Goal: Register for event/course

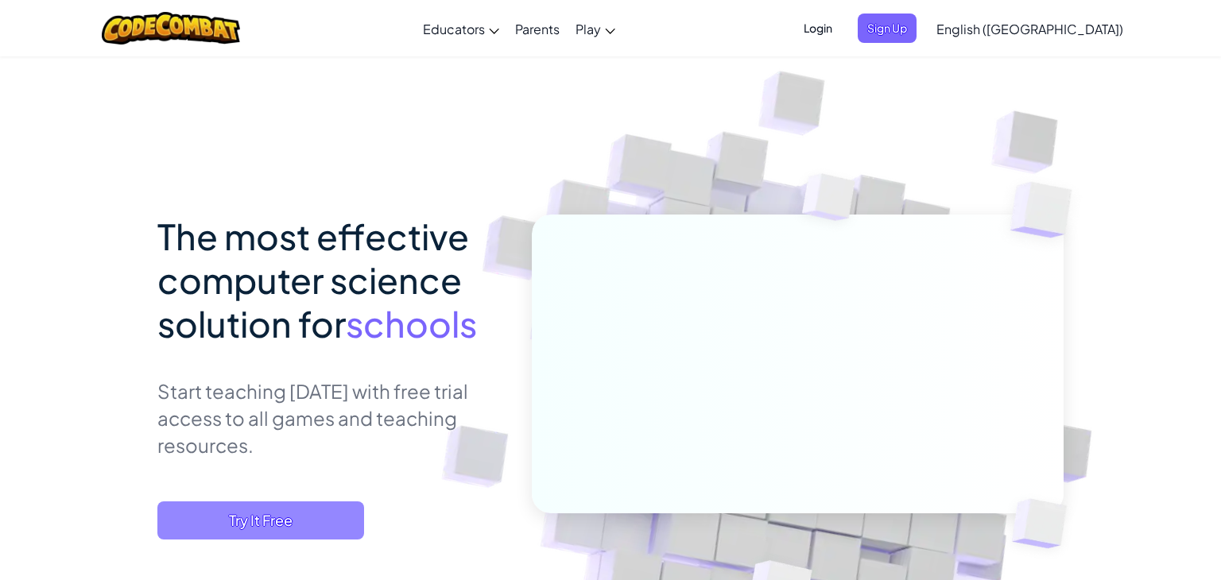
click at [300, 528] on span "Try It Free" at bounding box center [260, 521] width 207 height 38
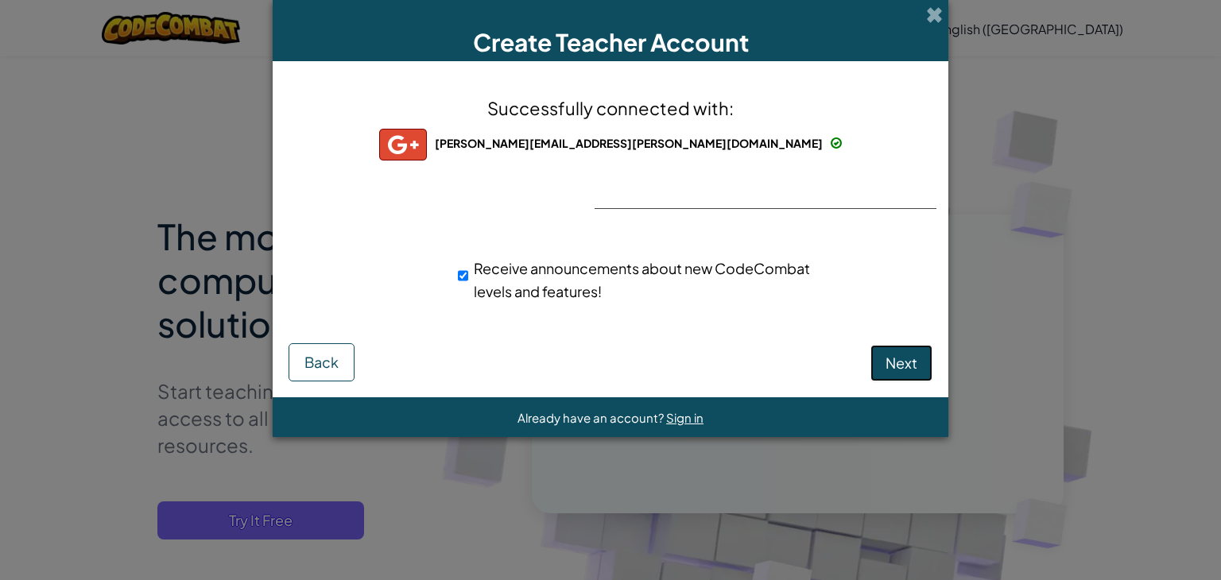
click at [916, 367] on span "Next" at bounding box center [902, 363] width 32 height 18
select select
select select "[GEOGRAPHIC_DATA]"
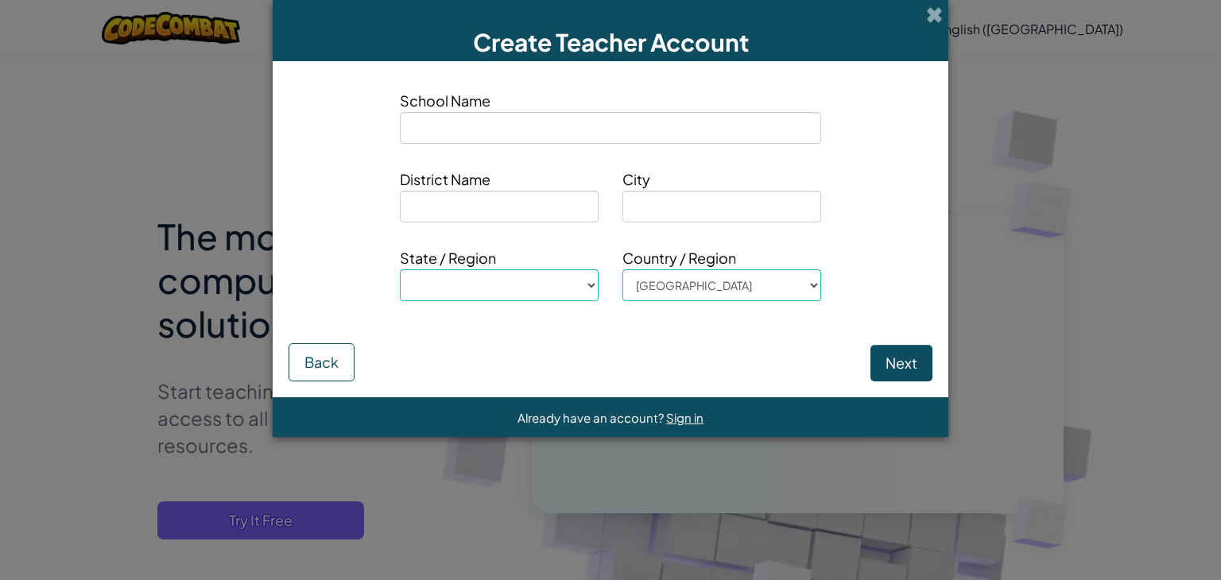
type input "m"
select select
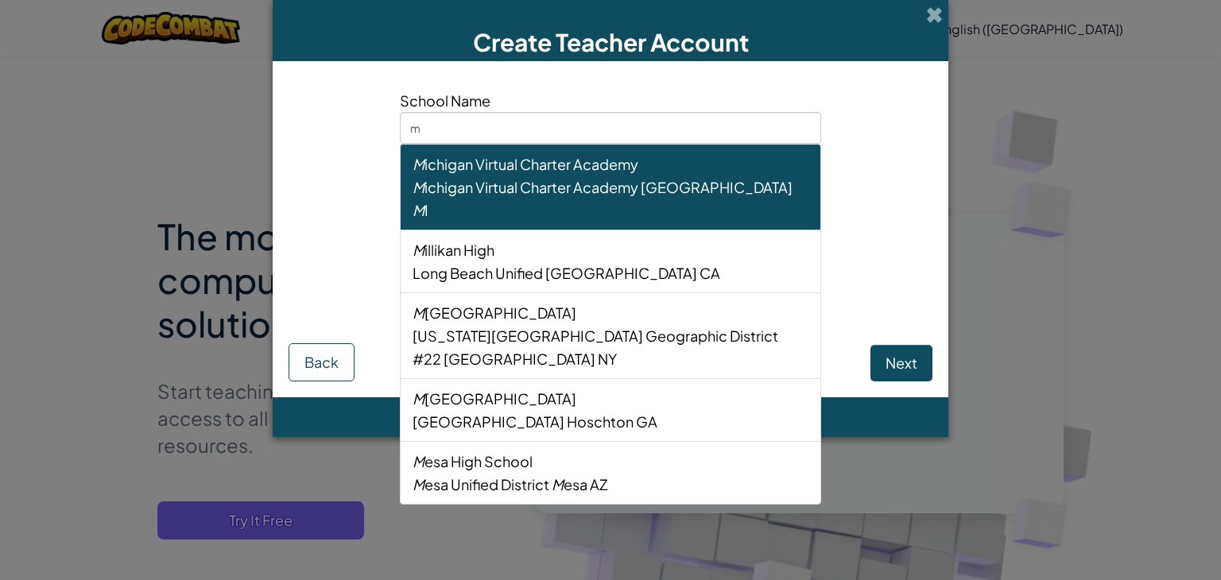
type input "ma"
select select
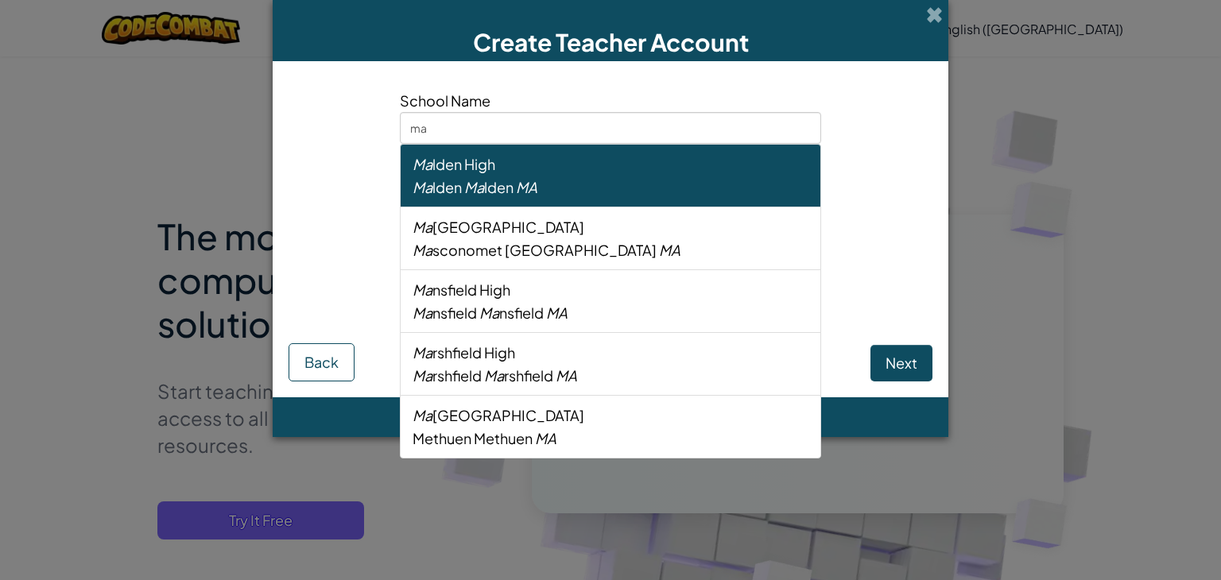
type input "mas"
select select
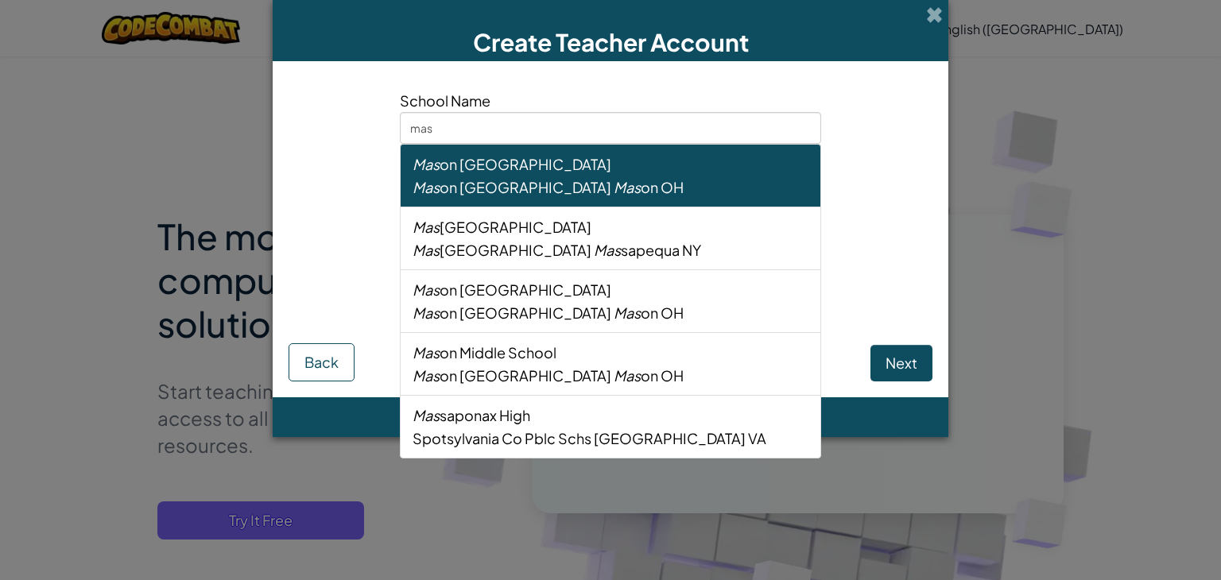
type input "mase"
select select
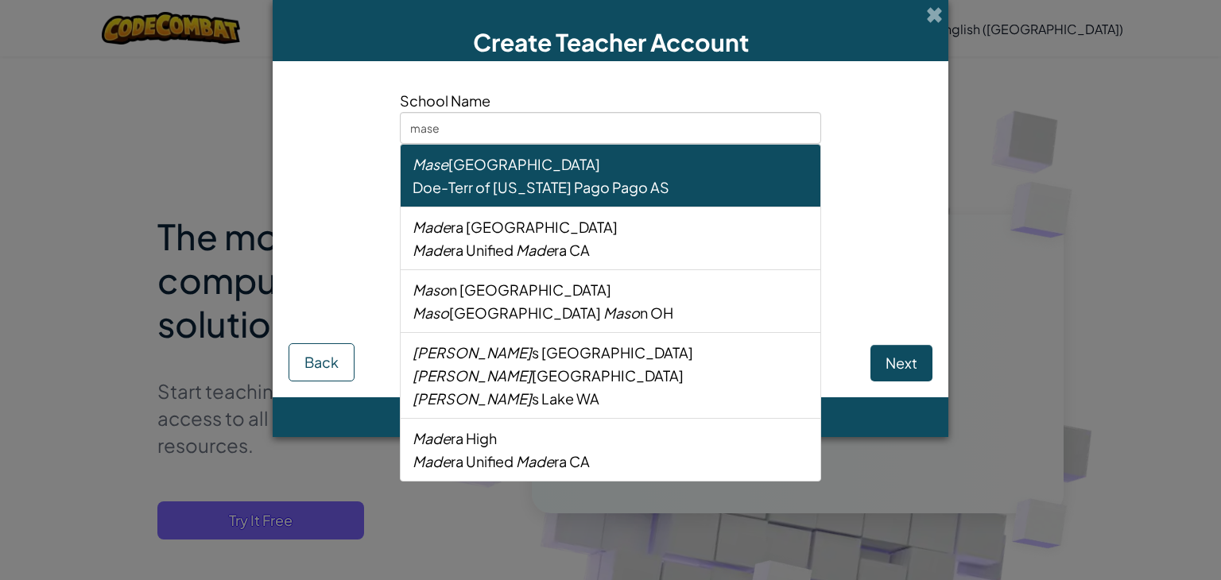
type input "mas"
select select
type input "ma"
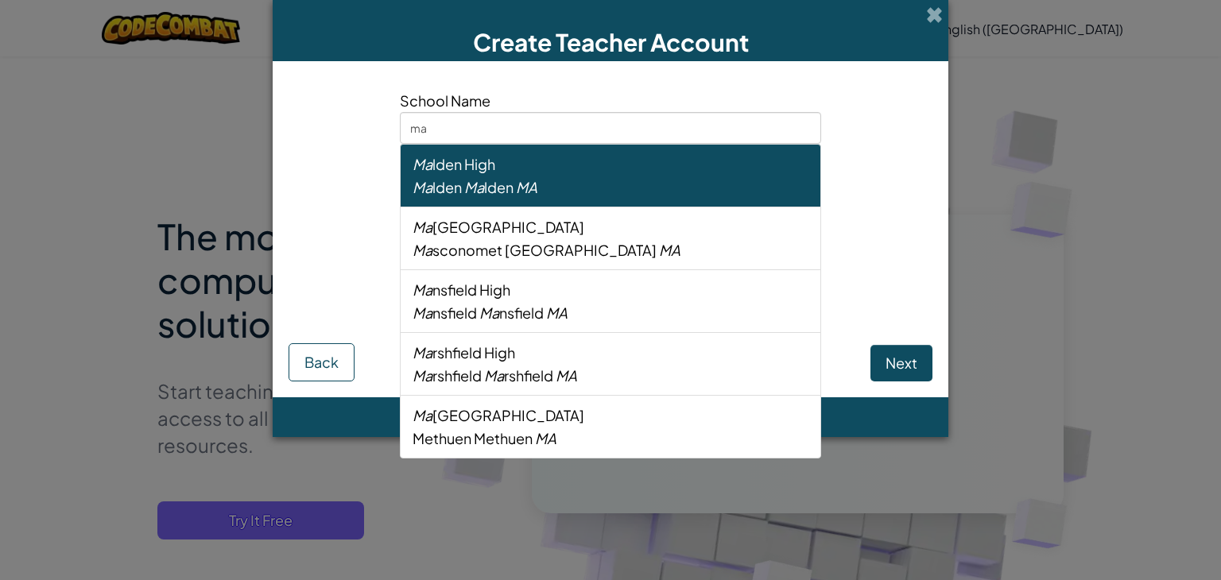
select select
type input "m"
select select
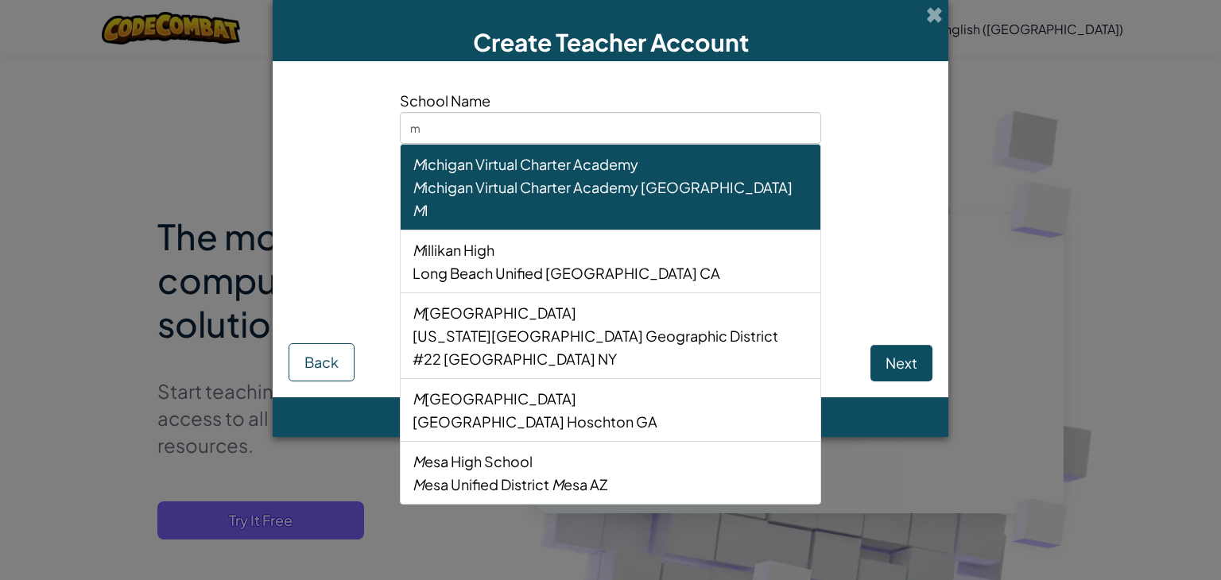
type input "me"
select select
type input "mem"
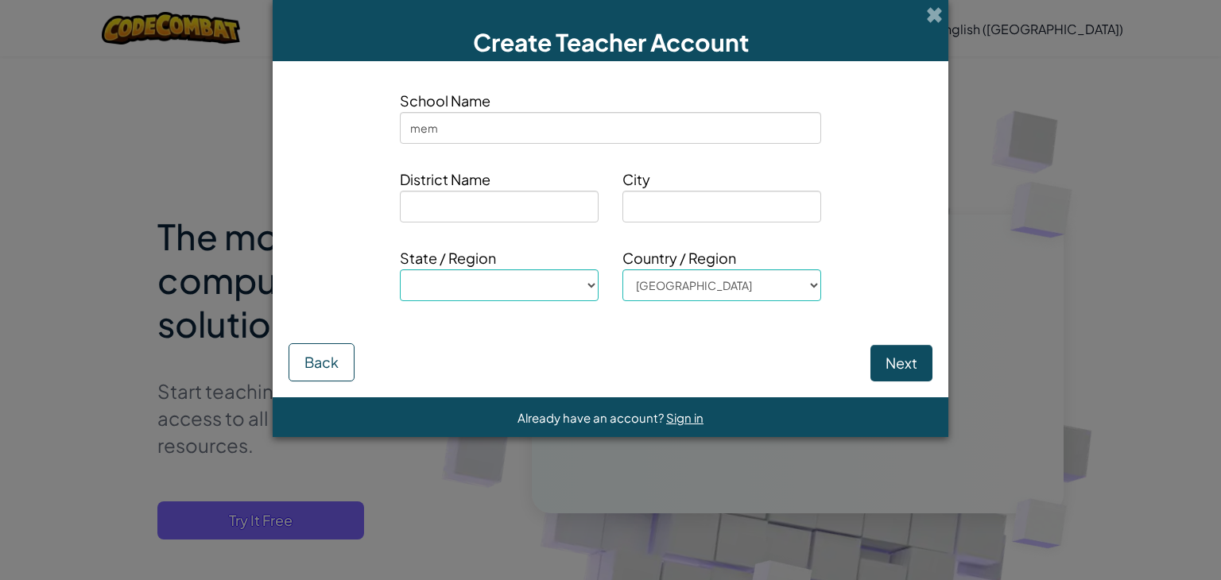
select select
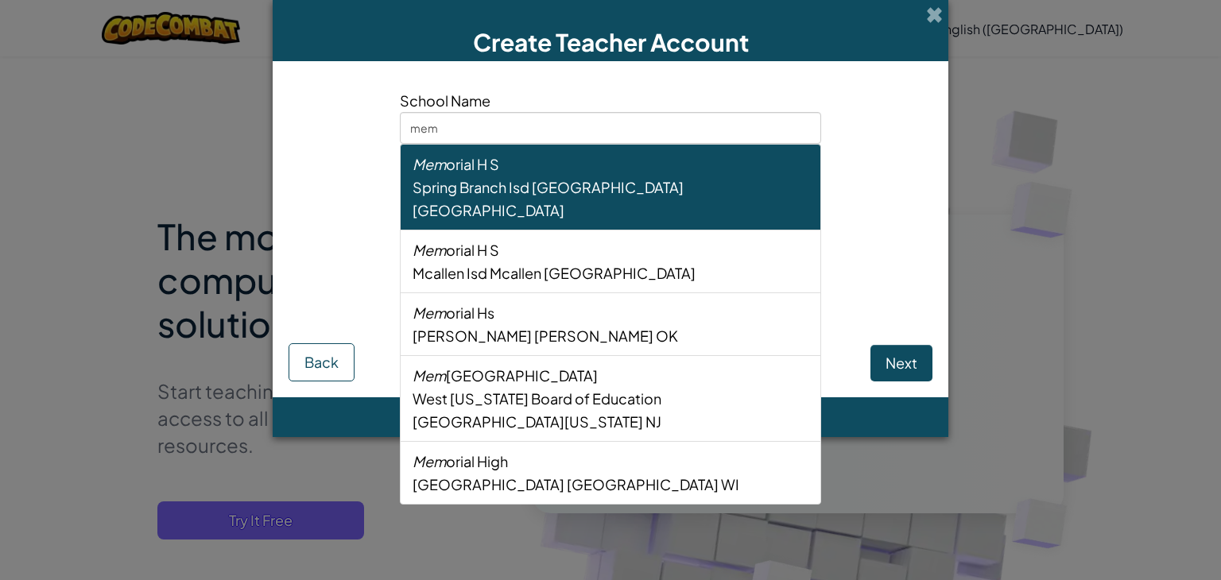
type input "memp"
select select
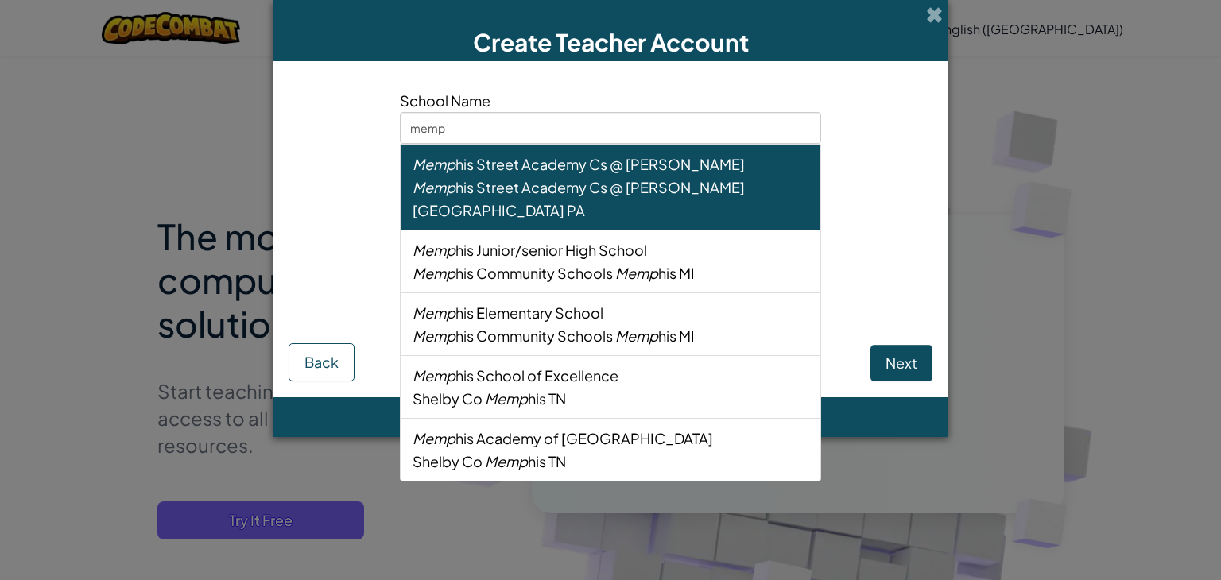
type input "memph"
select select
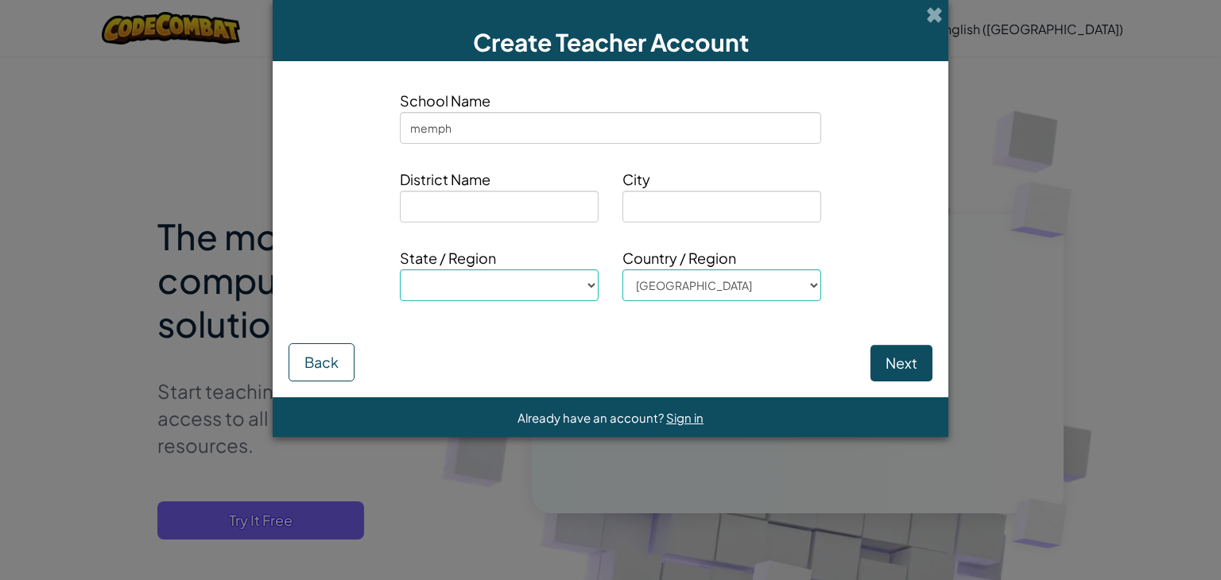
type input "memphi"
select select
type input "[GEOGRAPHIC_DATA]"
select select
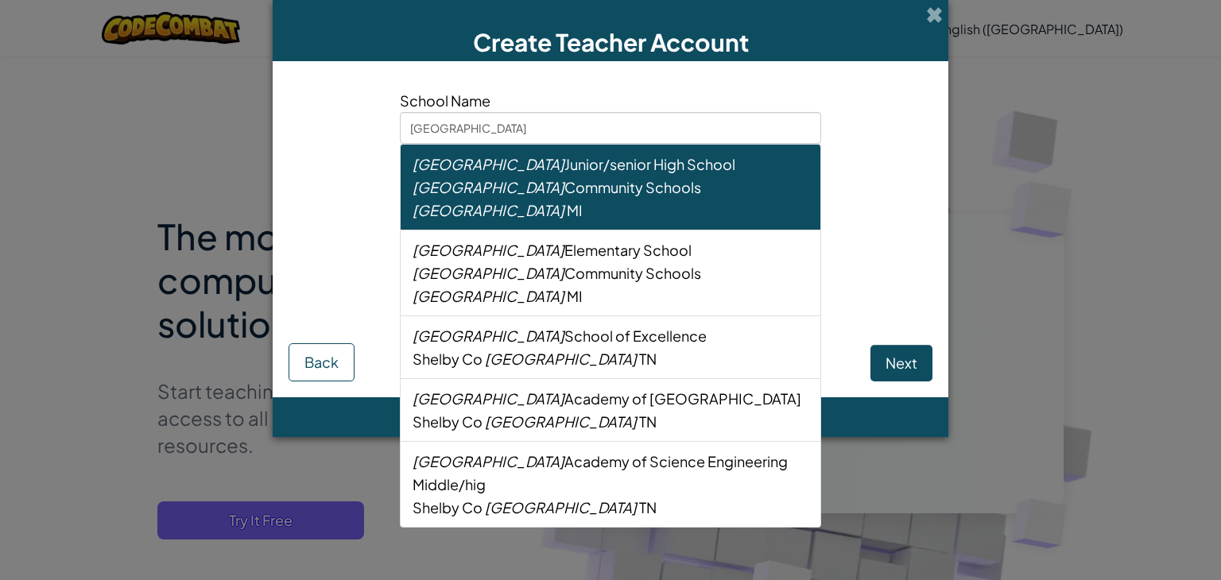
type input "[GEOGRAPHIC_DATA]"
select select
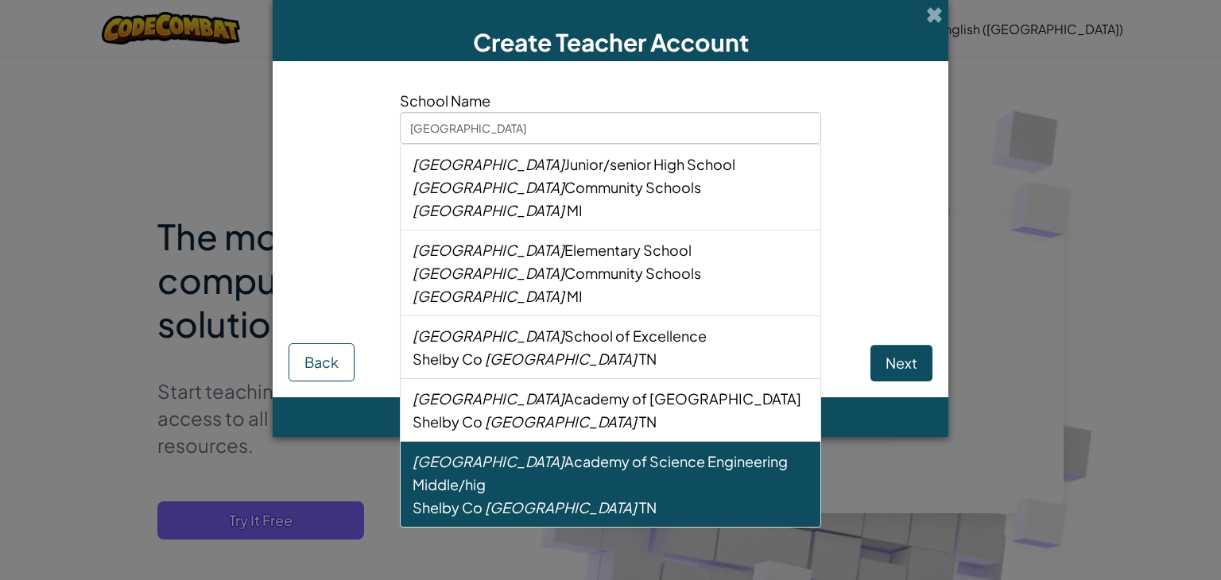
click at [570, 450] on div "Memphis Academy of Science Engineering Middle/hig" at bounding box center [611, 473] width 396 height 46
type input "Memphis Academy of Science Engineering Middle/hig"
type input "Shelby Co"
type input "[GEOGRAPHIC_DATA]"
select select "TN"
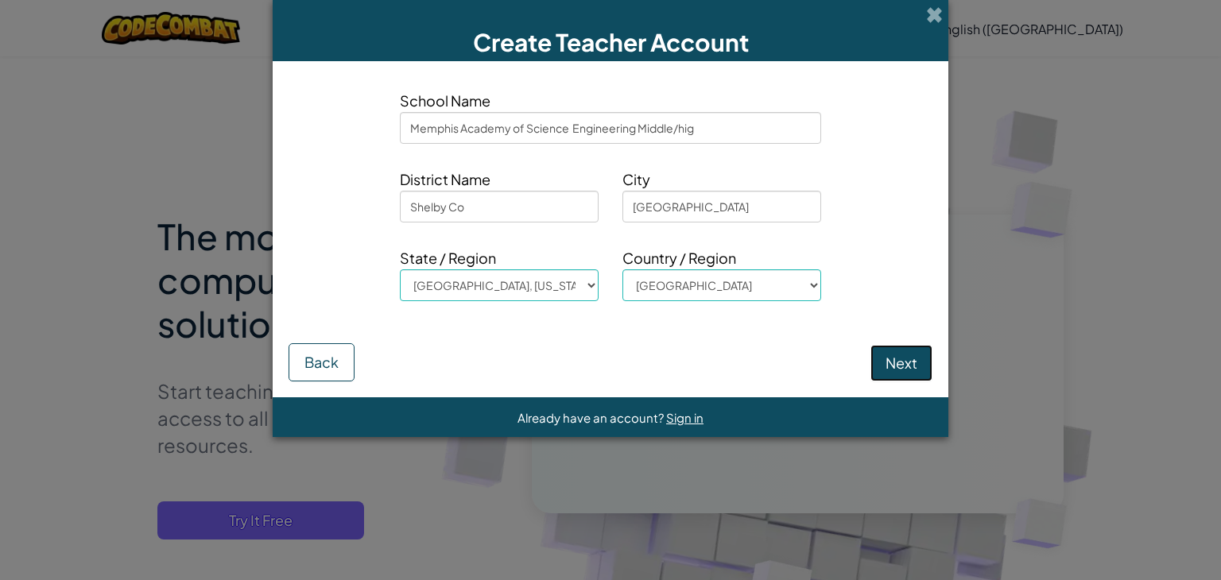
click at [895, 367] on button "Next" at bounding box center [902, 363] width 62 height 37
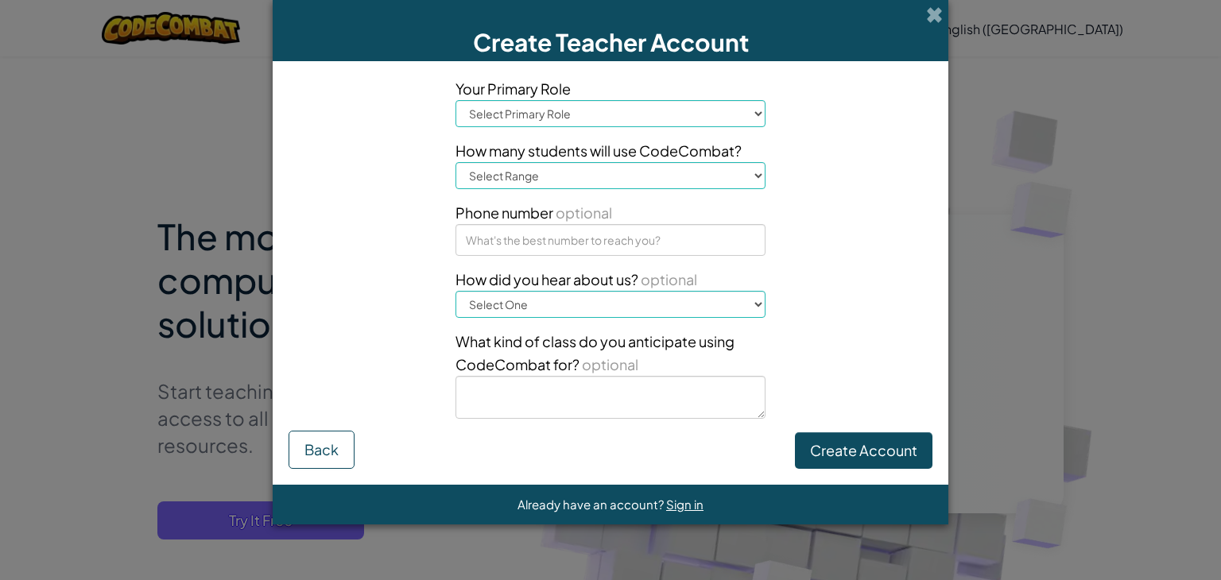
click at [732, 119] on select "Select Primary Role Principal Parent Technology coordinator Teacher Curriculum …" at bounding box center [611, 113] width 310 height 27
select select "Teacher"
click at [456, 100] on select "Select Primary Role Principal Parent Technology coordinator Teacher Curriculum …" at bounding box center [611, 113] width 310 height 27
click at [592, 173] on select "Select Range 1-10 11-50 [PHONE_NUMBER] [PHONE_NUMBER] 1000+" at bounding box center [611, 175] width 310 height 27
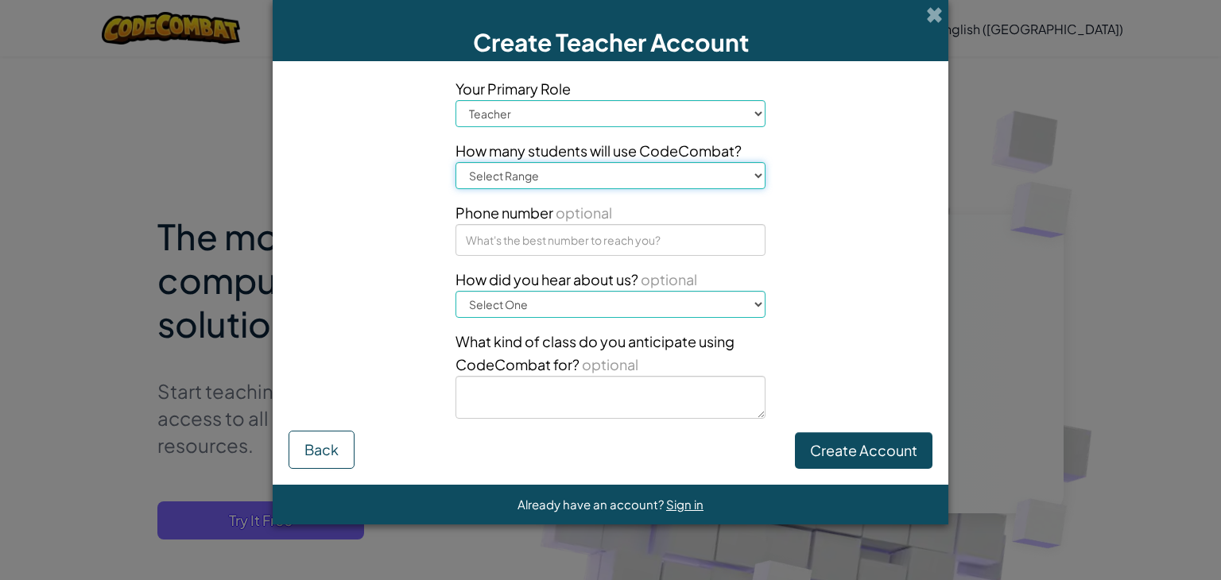
click at [592, 173] on select "Select Range 1-10 11-50 [PHONE_NUMBER] [PHONE_NUMBER] 1000+" at bounding box center [611, 175] width 310 height 27
select select "101-200"
click at [456, 162] on select "Select Range 1-10 11-50 [PHONE_NUMBER] [PHONE_NUMBER] 1000+" at bounding box center [611, 175] width 310 height 27
click at [861, 451] on button "Create Account" at bounding box center [864, 451] width 138 height 37
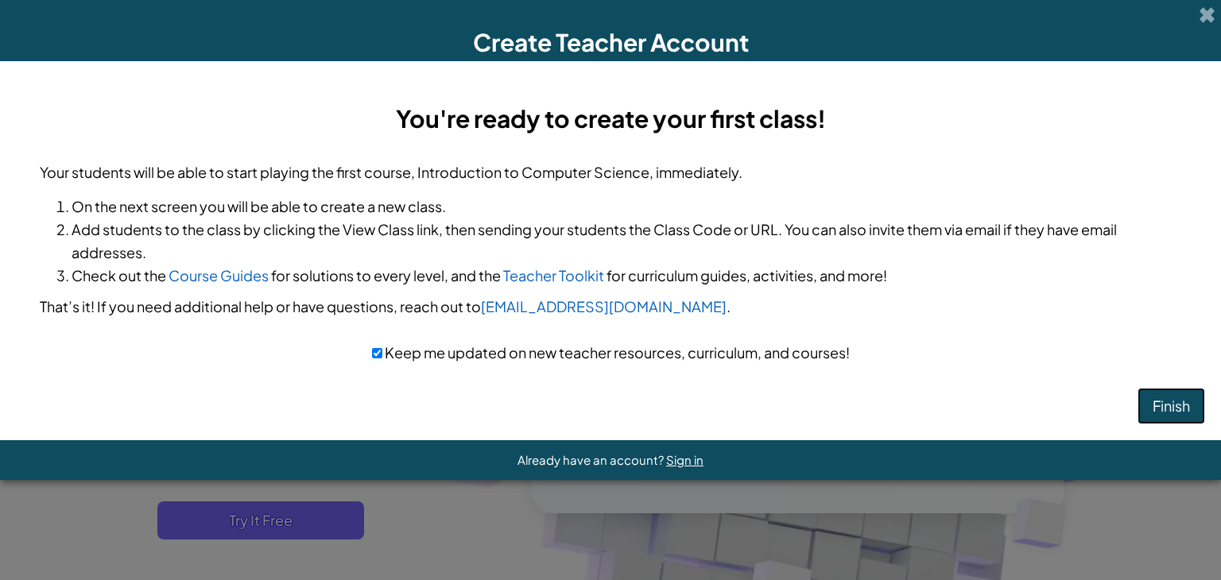
click at [1174, 402] on button "Finish" at bounding box center [1172, 406] width 68 height 37
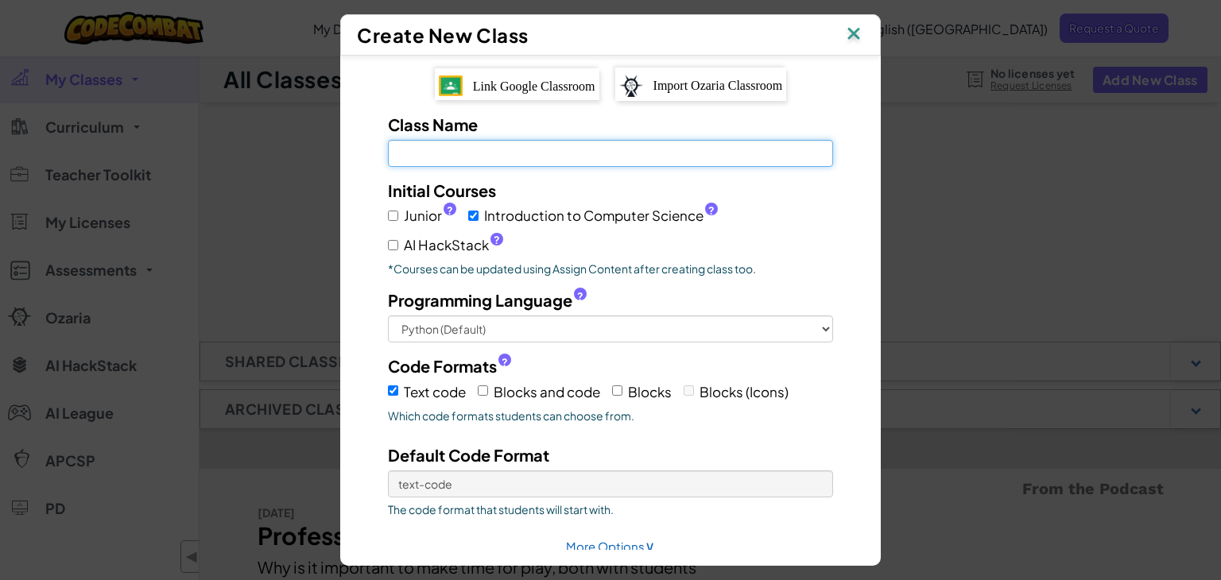
click at [510, 154] on input "Class Name Field is required" at bounding box center [610, 153] width 445 height 27
click at [507, 156] on input "Class Name Field is required" at bounding box center [610, 153] width 445 height 27
click at [501, 151] on input "per" at bounding box center [610, 153] width 445 height 27
type input "p"
type input "computer science"
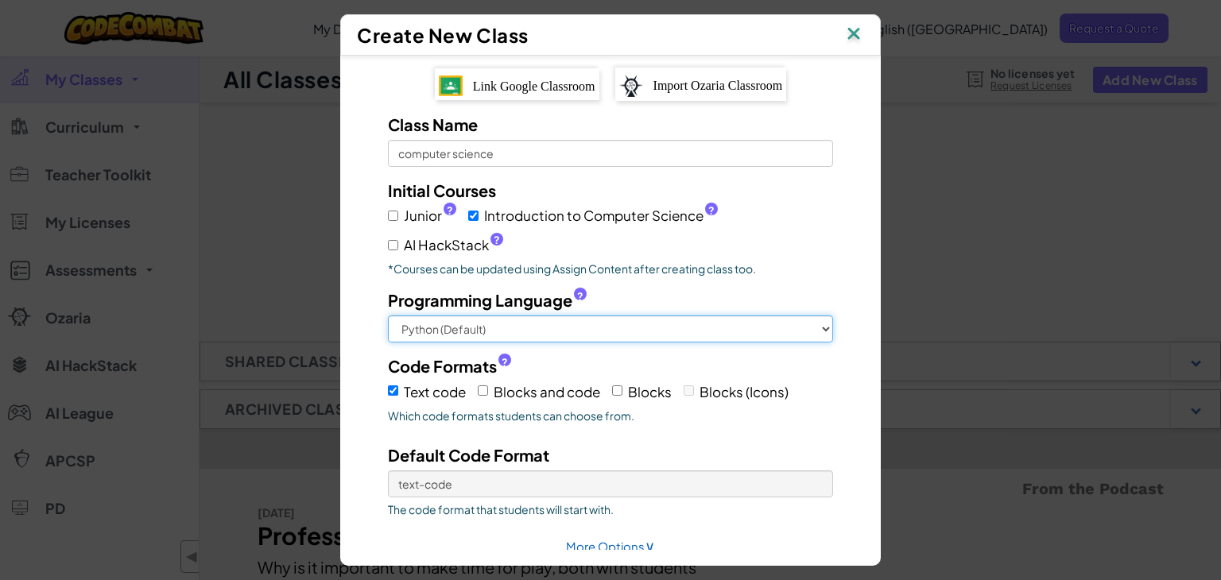
click at [810, 338] on select "Python (Default) JavaScript C++ Java (Experimental)" at bounding box center [610, 329] width 445 height 27
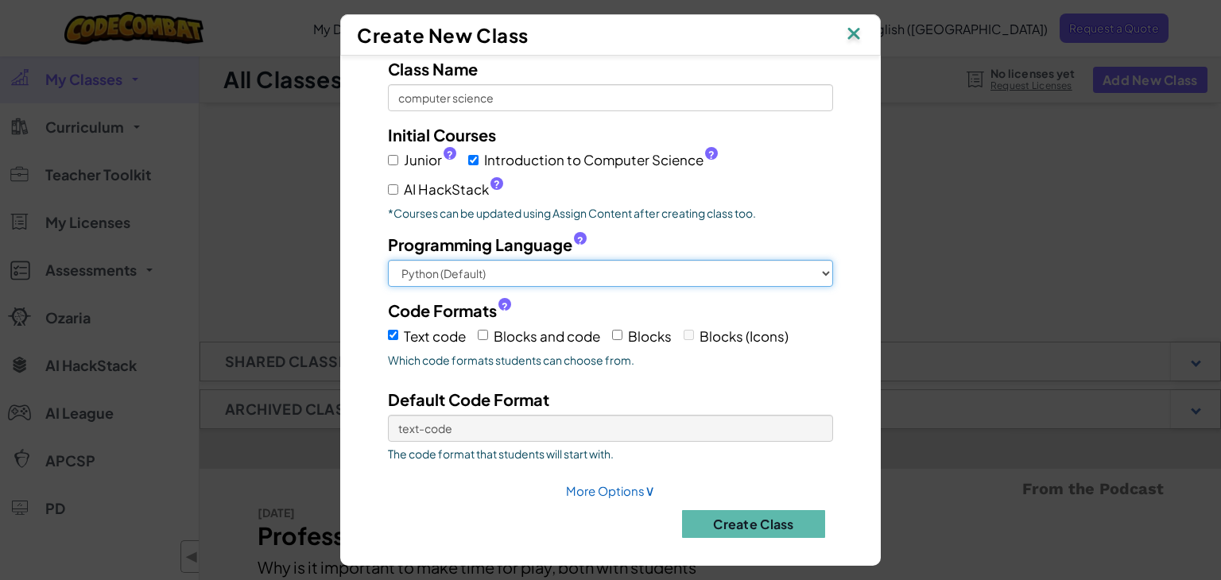
scroll to position [64, 0]
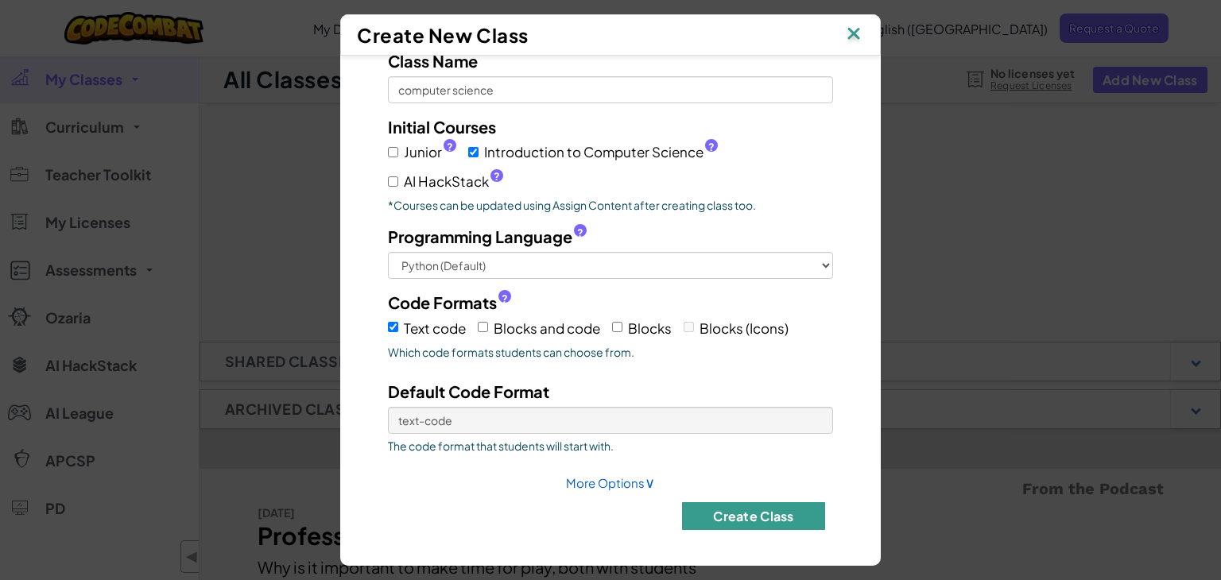
click at [795, 510] on button "Create Class" at bounding box center [753, 517] width 143 height 28
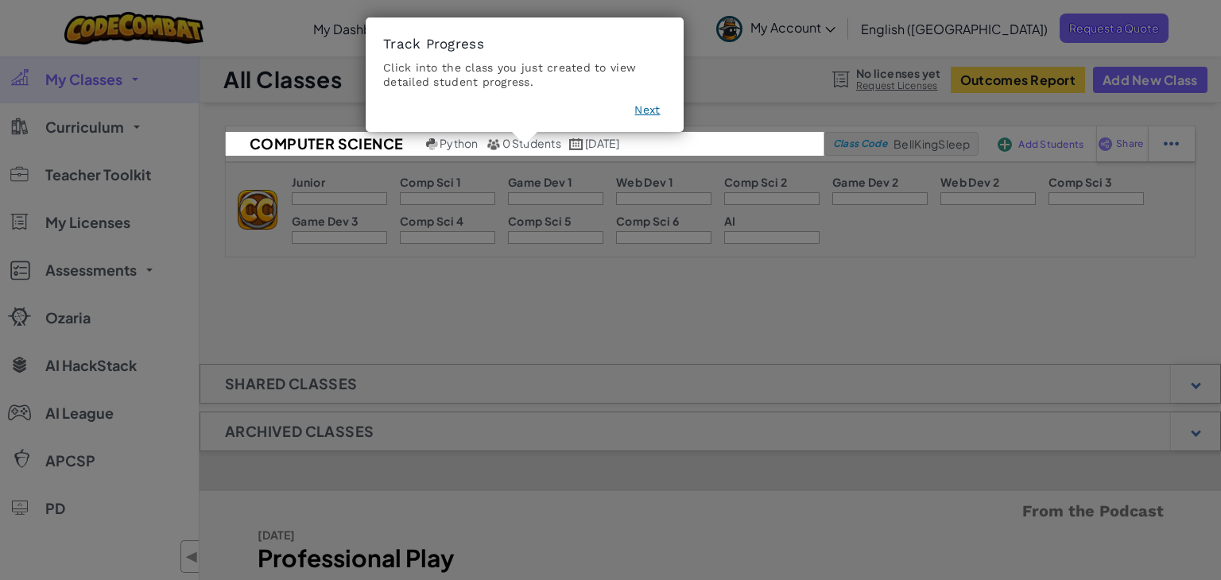
click at [651, 109] on button "Next" at bounding box center [647, 111] width 25 height 16
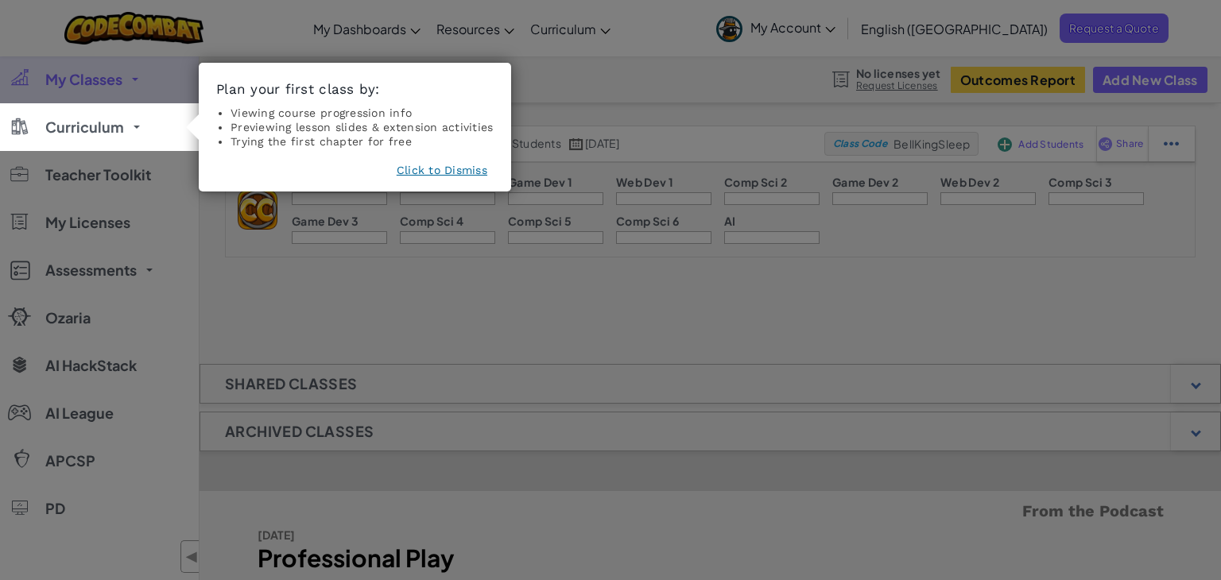
click at [464, 170] on button "Click to Dismiss" at bounding box center [442, 170] width 91 height 16
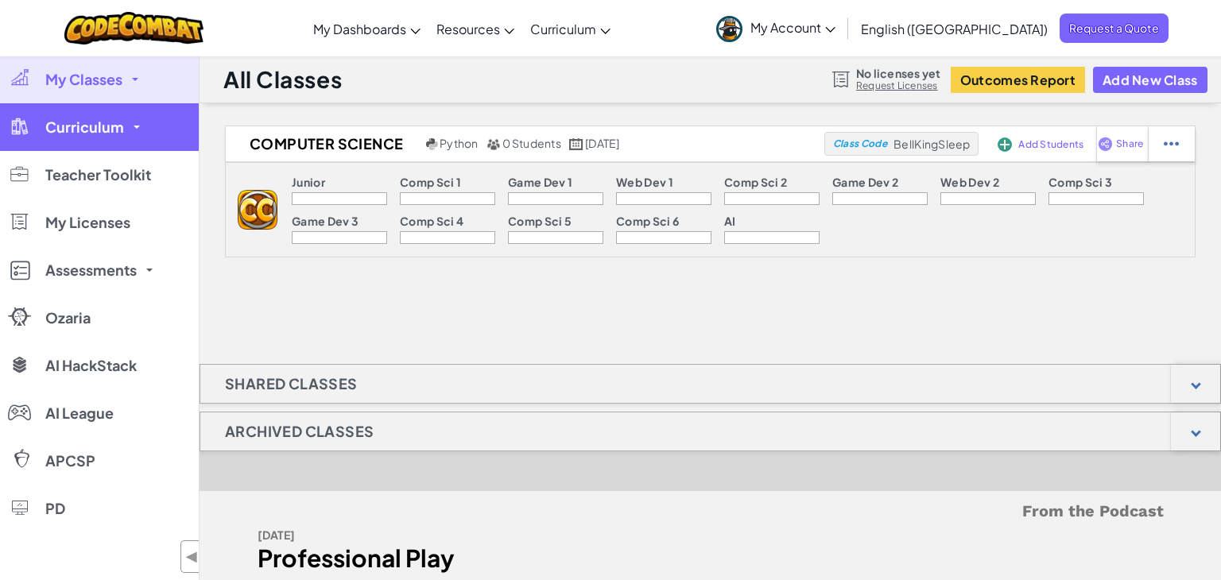
click at [134, 130] on link "Curriculum" at bounding box center [99, 127] width 199 height 48
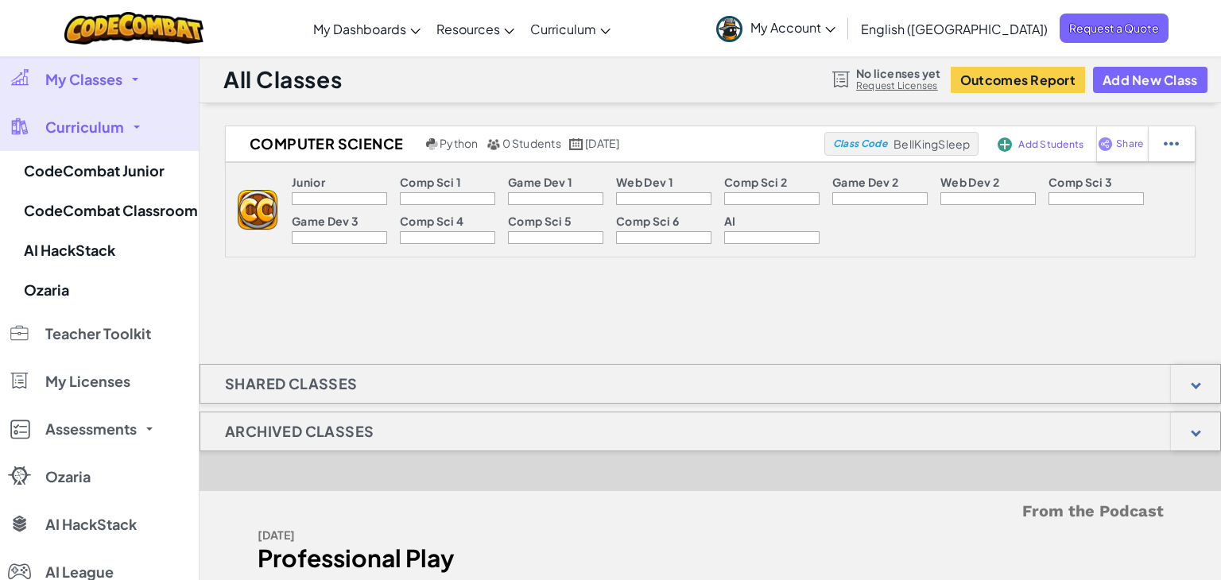
click at [134, 130] on link "Curriculum" at bounding box center [99, 127] width 199 height 48
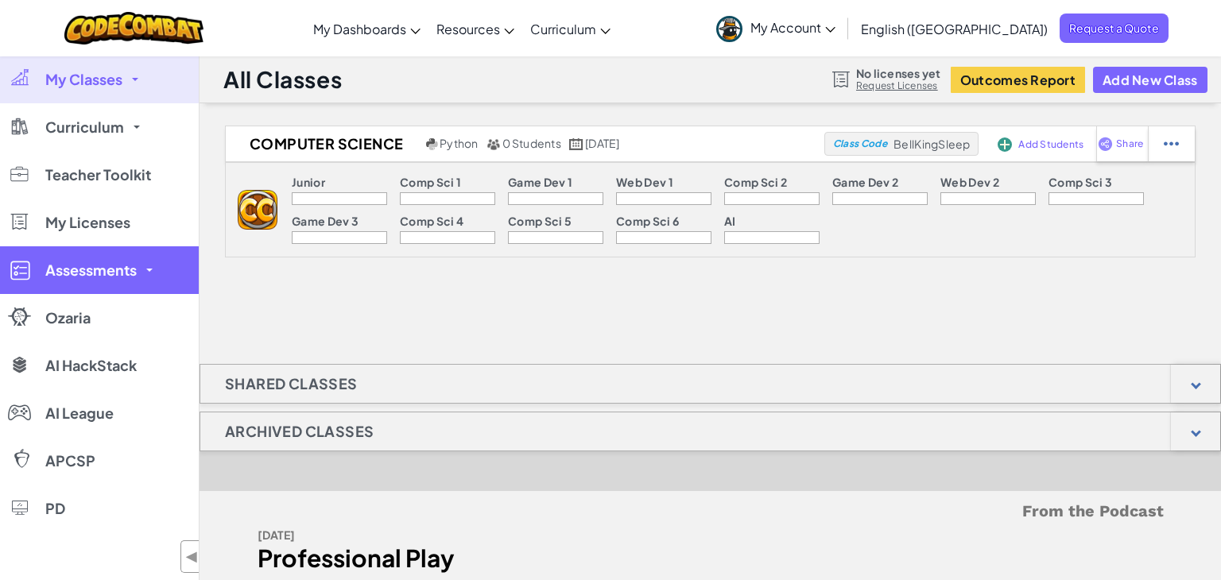
click at [124, 277] on span "Assessments" at bounding box center [90, 270] width 91 height 14
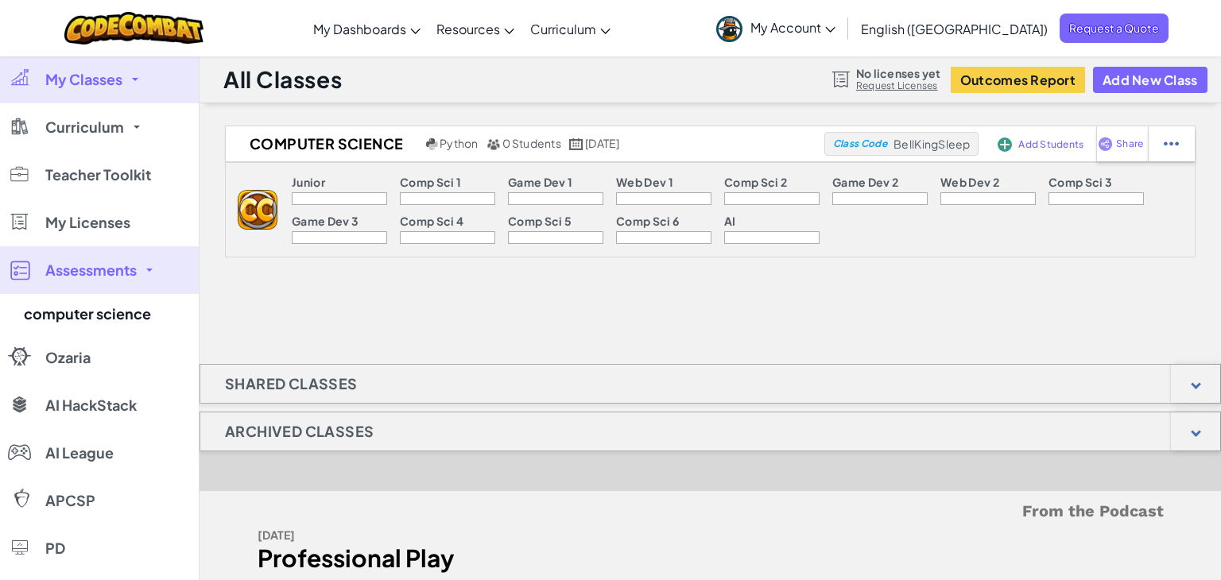
click at [155, 284] on link "Assessments" at bounding box center [99, 270] width 199 height 48
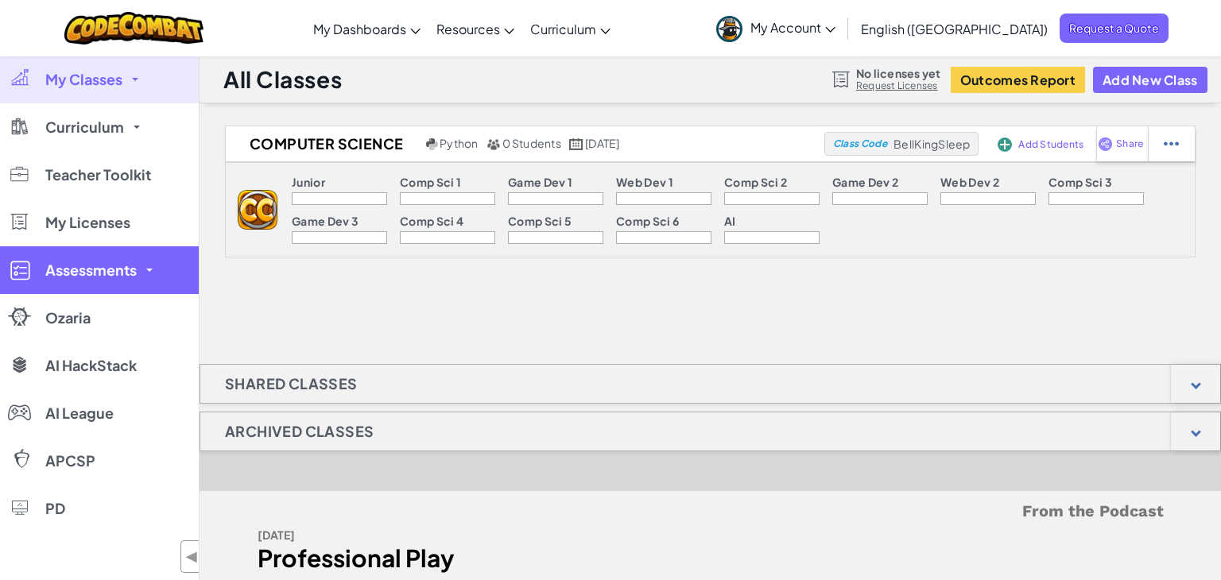
click at [155, 284] on link "Assessments" at bounding box center [99, 270] width 199 height 48
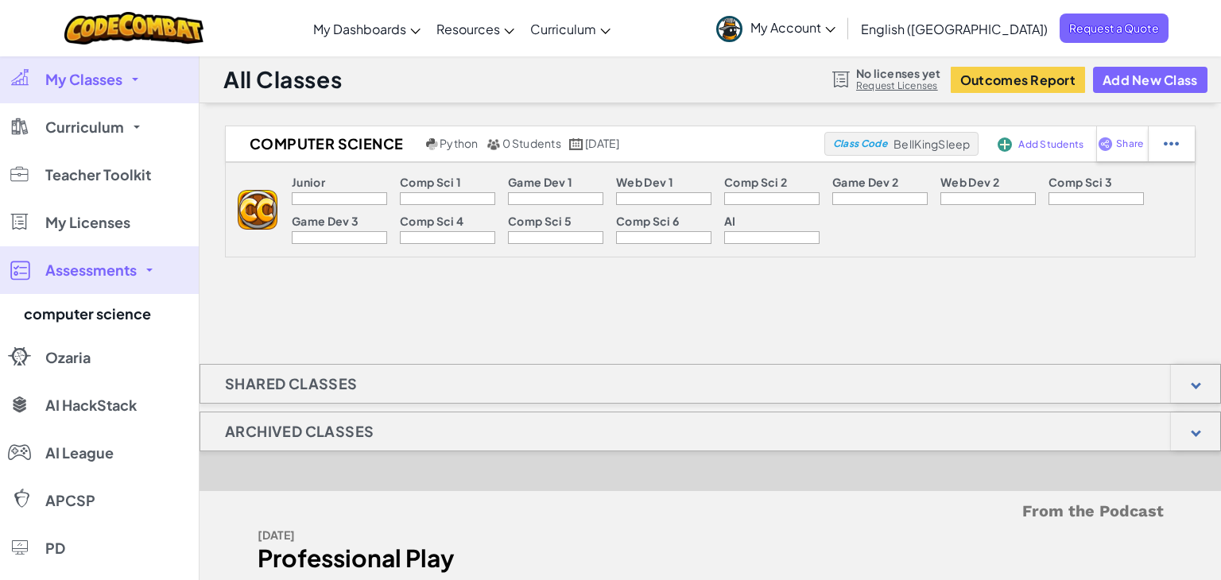
click at [155, 284] on link "Assessments" at bounding box center [99, 270] width 199 height 48
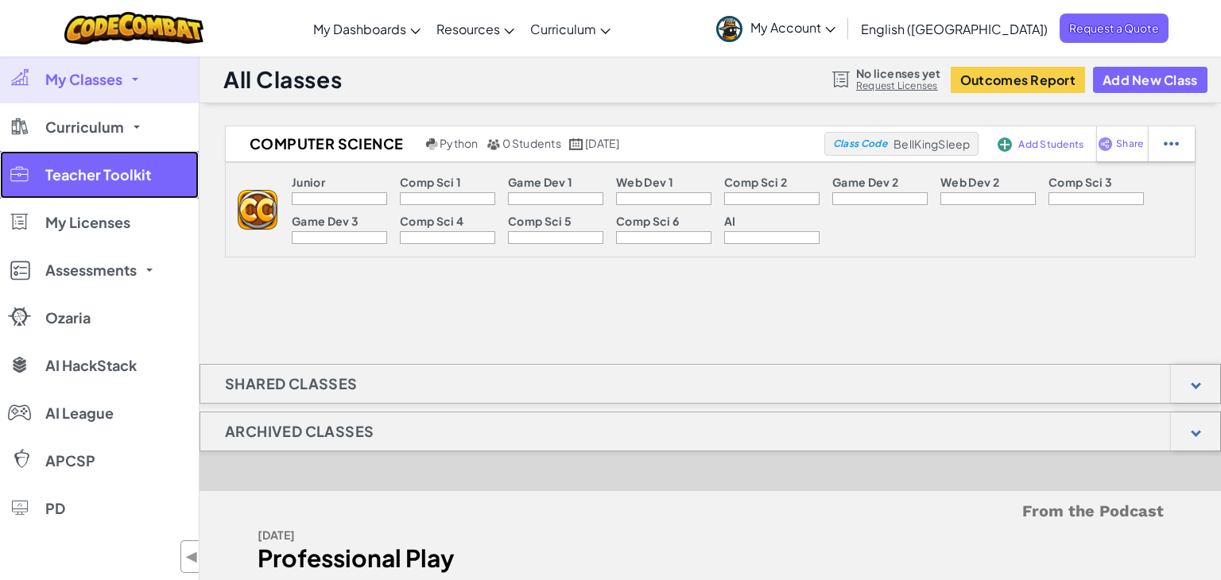
click at [126, 185] on link "Teacher Toolkit" at bounding box center [99, 175] width 199 height 48
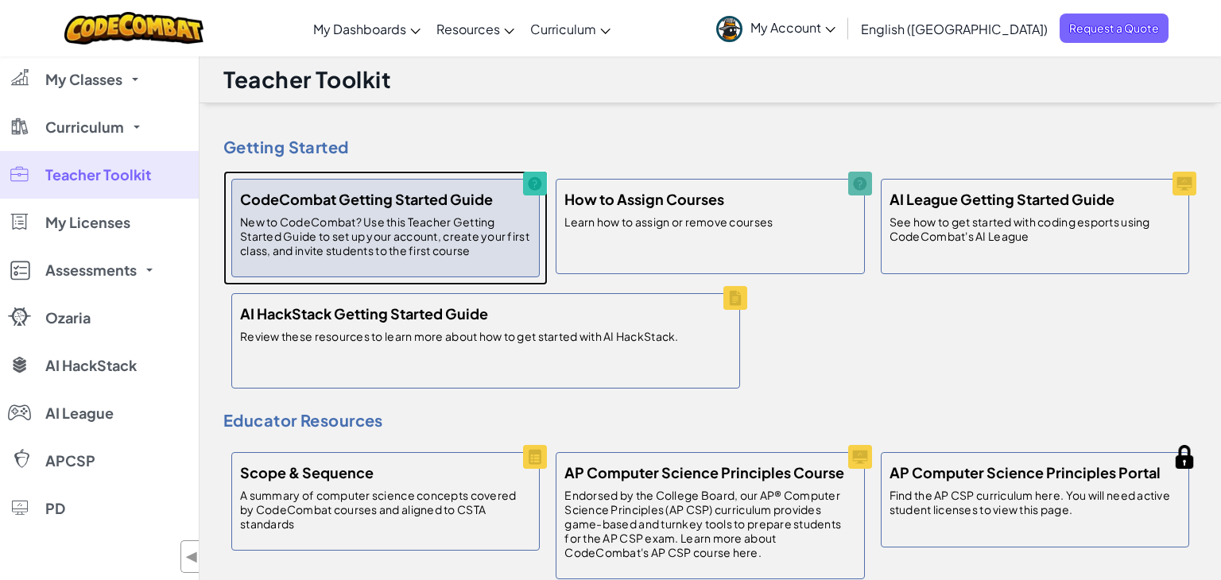
click at [472, 245] on p "New to CodeCombat? Use this Teacher Getting Started Guide to set up your accoun…" at bounding box center [385, 236] width 291 height 43
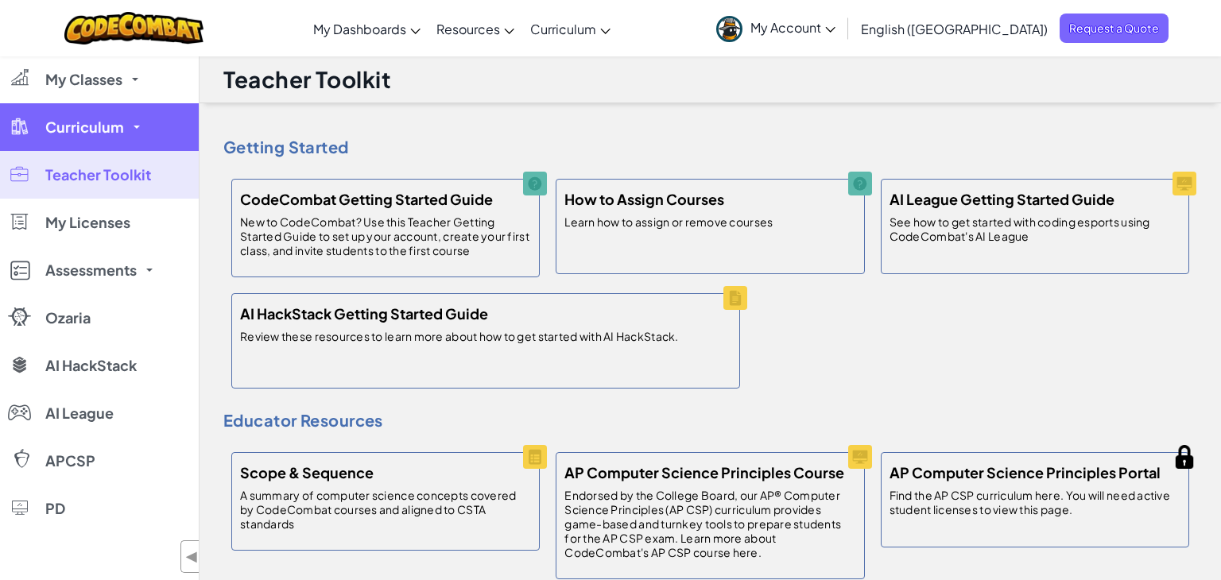
click at [155, 134] on link "Curriculum" at bounding box center [99, 127] width 199 height 48
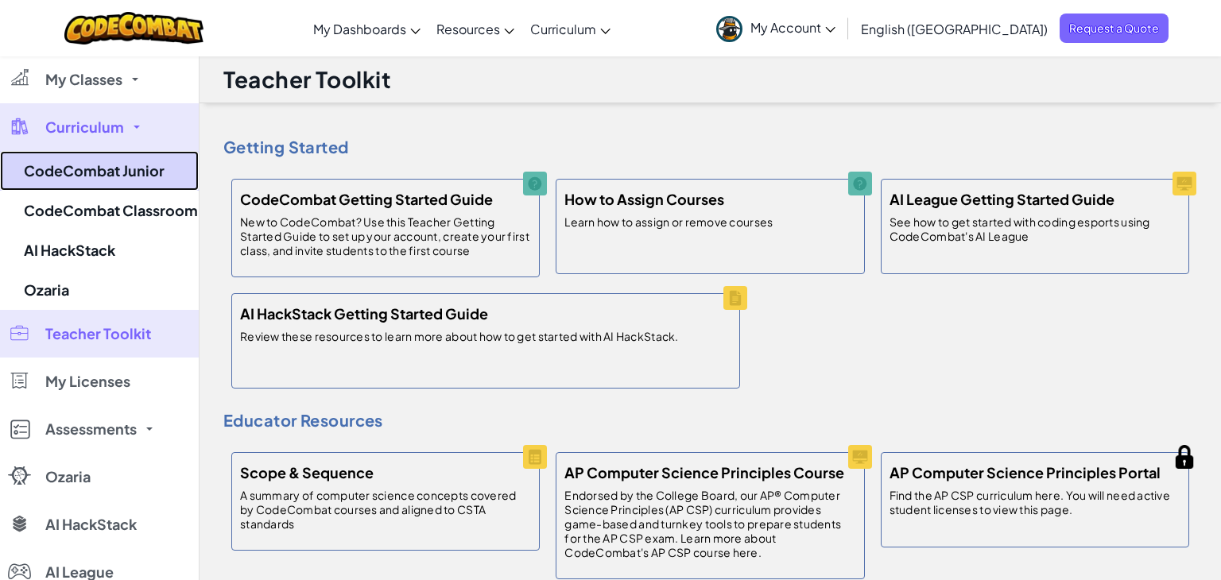
click at [117, 165] on link "CodeCombat Junior" at bounding box center [99, 171] width 199 height 40
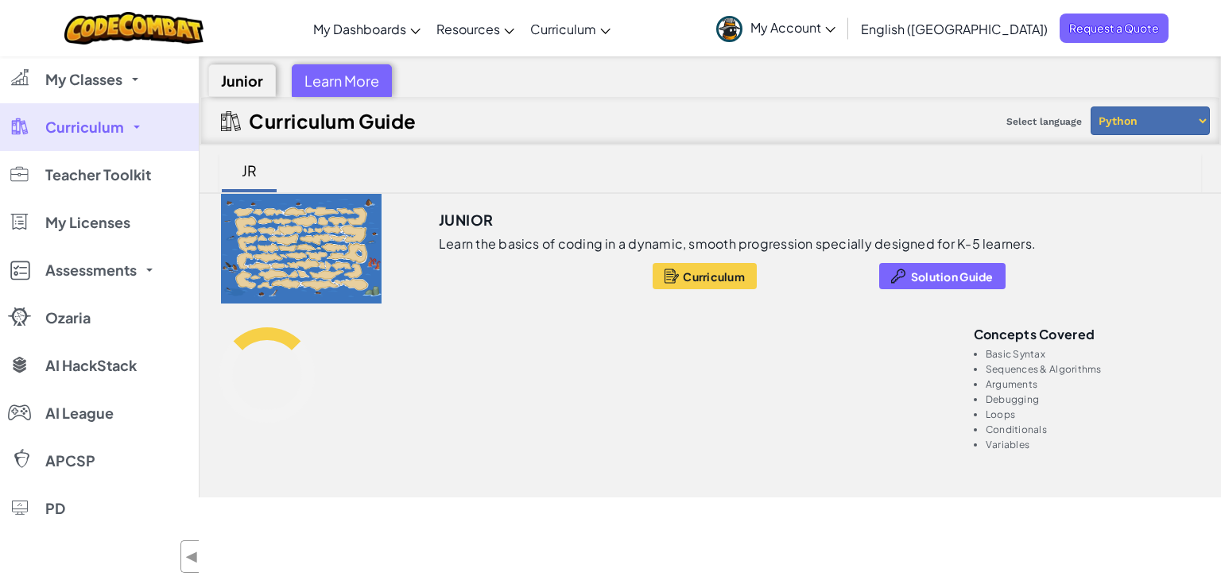
click at [135, 115] on link "Curriculum" at bounding box center [99, 127] width 199 height 48
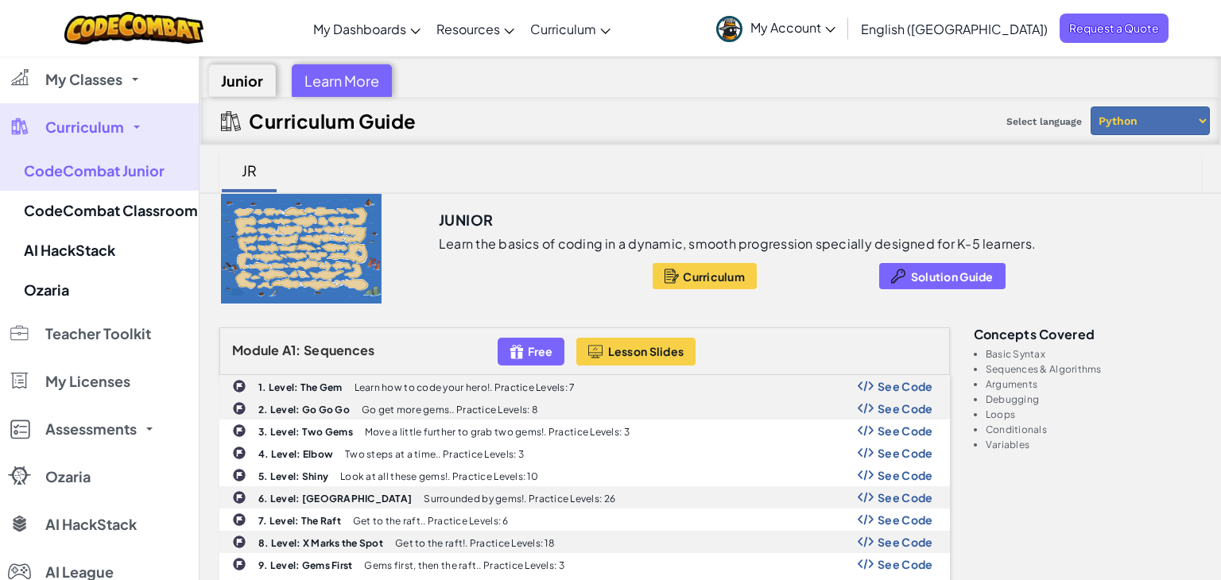
click at [130, 126] on link "Curriculum" at bounding box center [99, 127] width 199 height 48
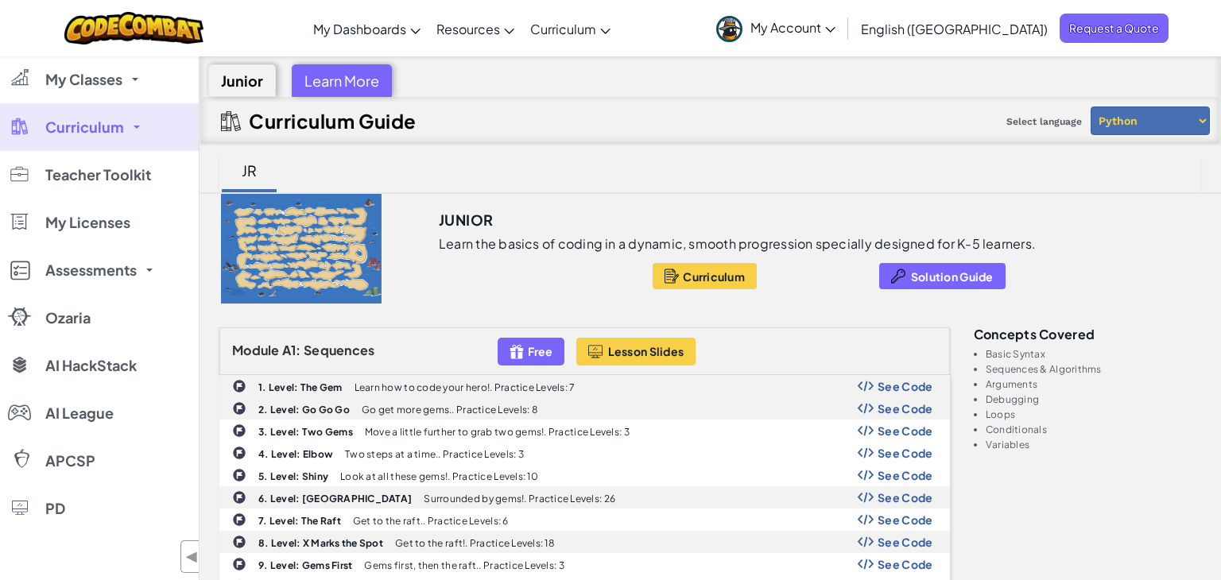
click at [87, 134] on span "Curriculum" at bounding box center [84, 127] width 79 height 14
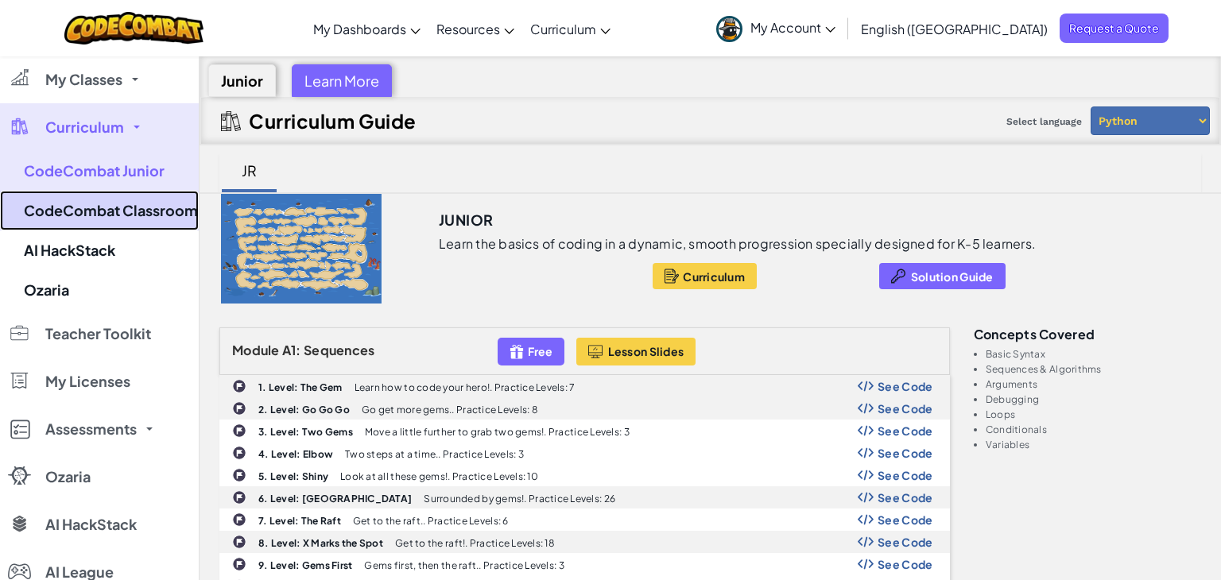
click at [93, 213] on link "CodeCombat Classroom" at bounding box center [99, 211] width 199 height 40
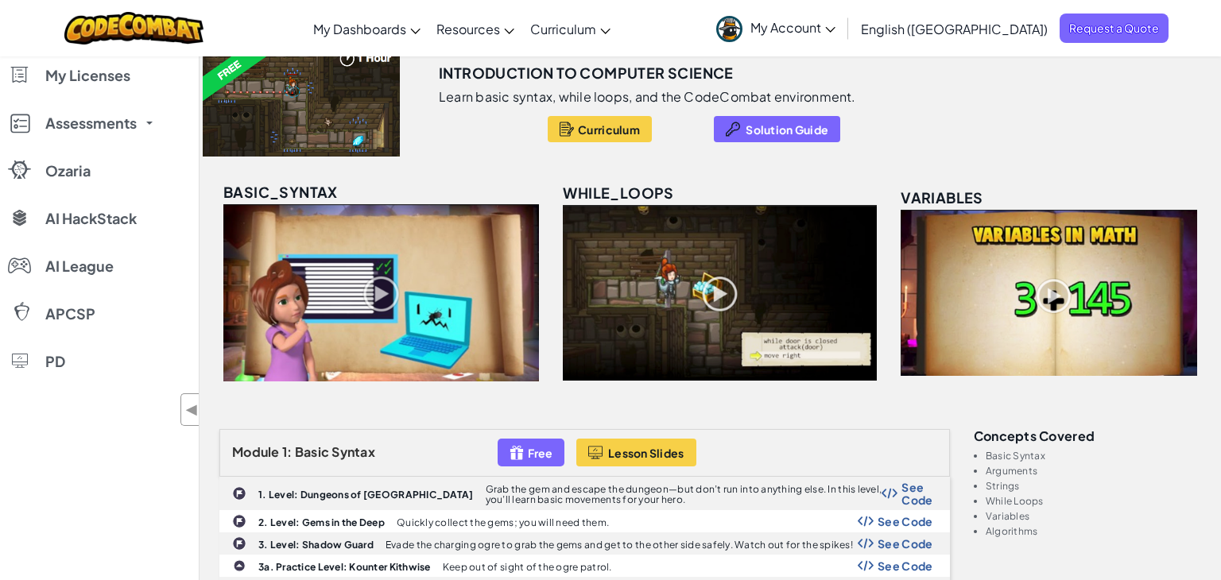
scroll to position [151, 0]
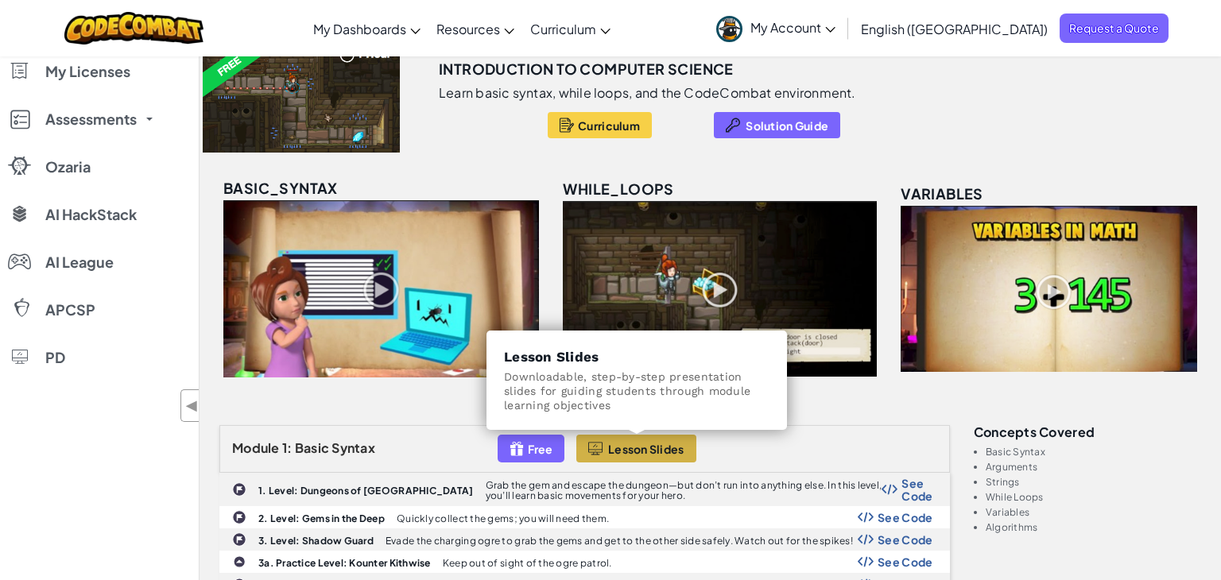
click at [596, 445] on div at bounding box center [595, 449] width 14 height 18
